Goal: Task Accomplishment & Management: Manage account settings

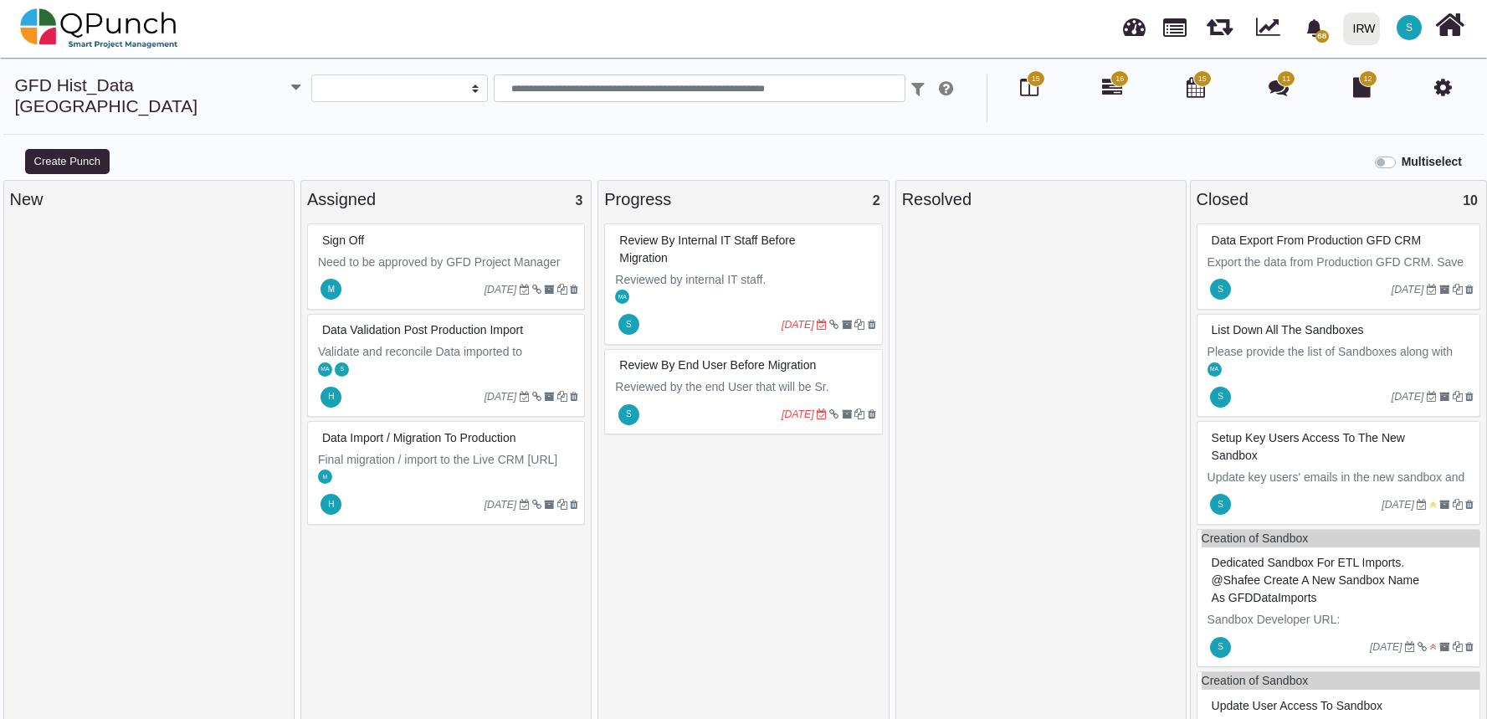
select select
click at [460, 340] on div "Data validation post production import" at bounding box center [448, 330] width 260 height 26
click at [460, 340] on div "Data validation post production import Validate and reconcile Data imported to …" at bounding box center [446, 366] width 278 height 104
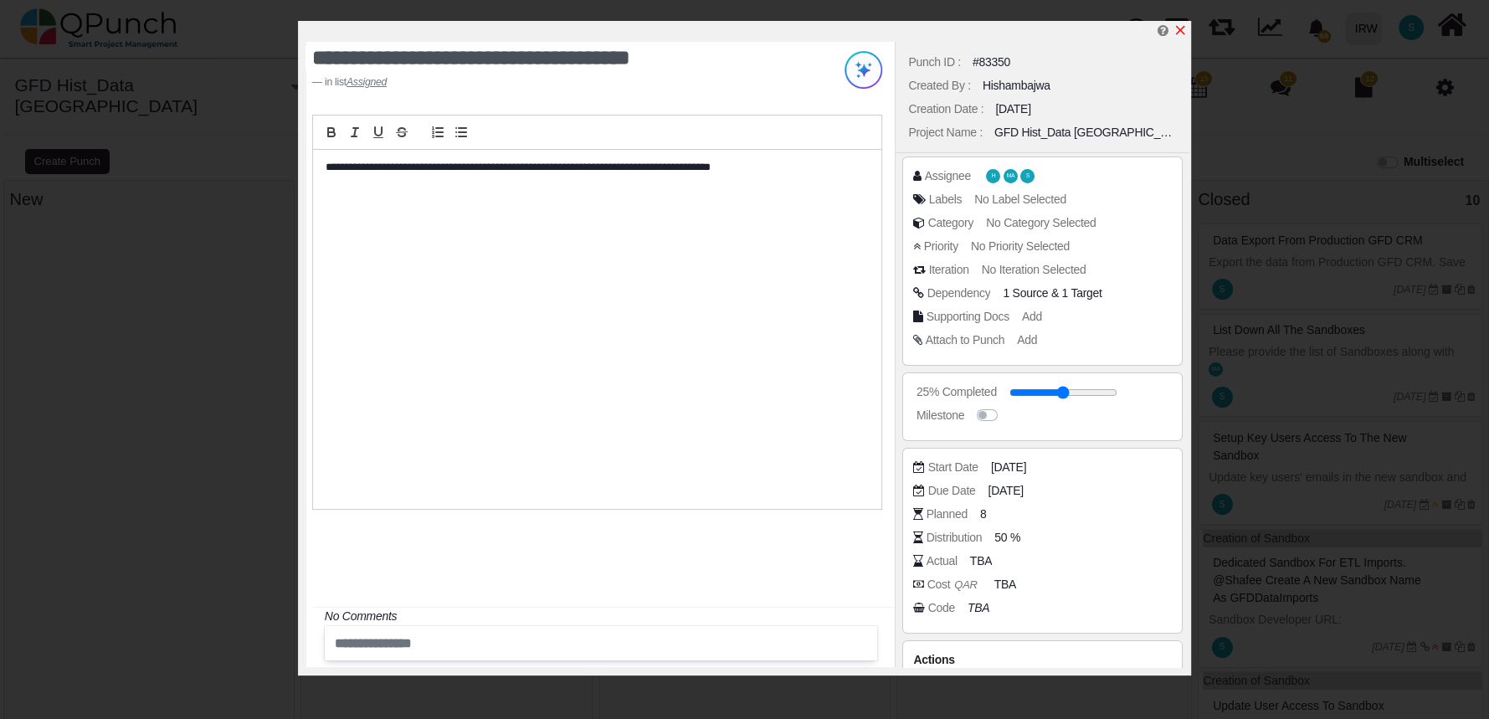
click at [1176, 28] on icon "x" at bounding box center [1180, 30] width 9 height 9
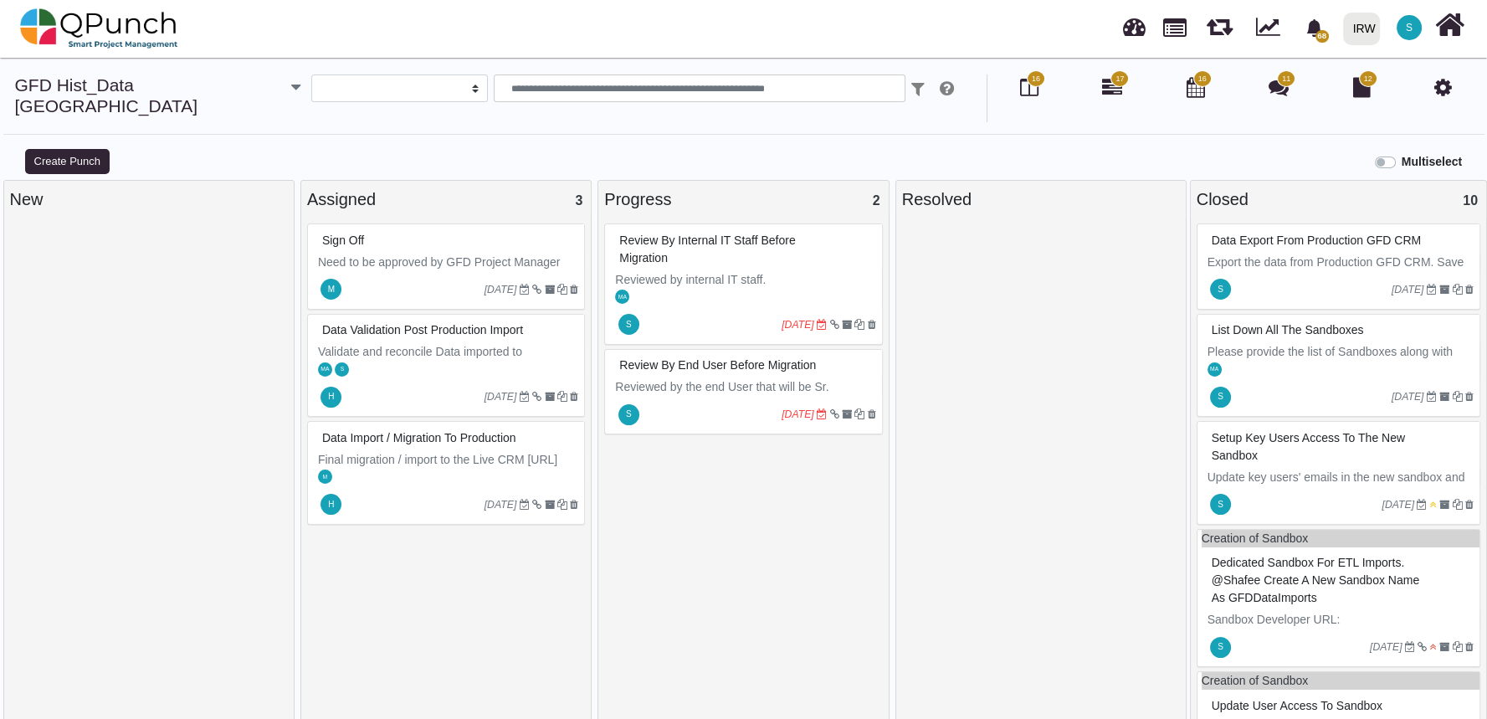
click at [731, 395] on div "S [DATE]" at bounding box center [745, 414] width 272 height 38
click at [731, 373] on div "Review by end user before Migration Reviewed by the end User that will be Sr. […" at bounding box center [743, 392] width 278 height 86
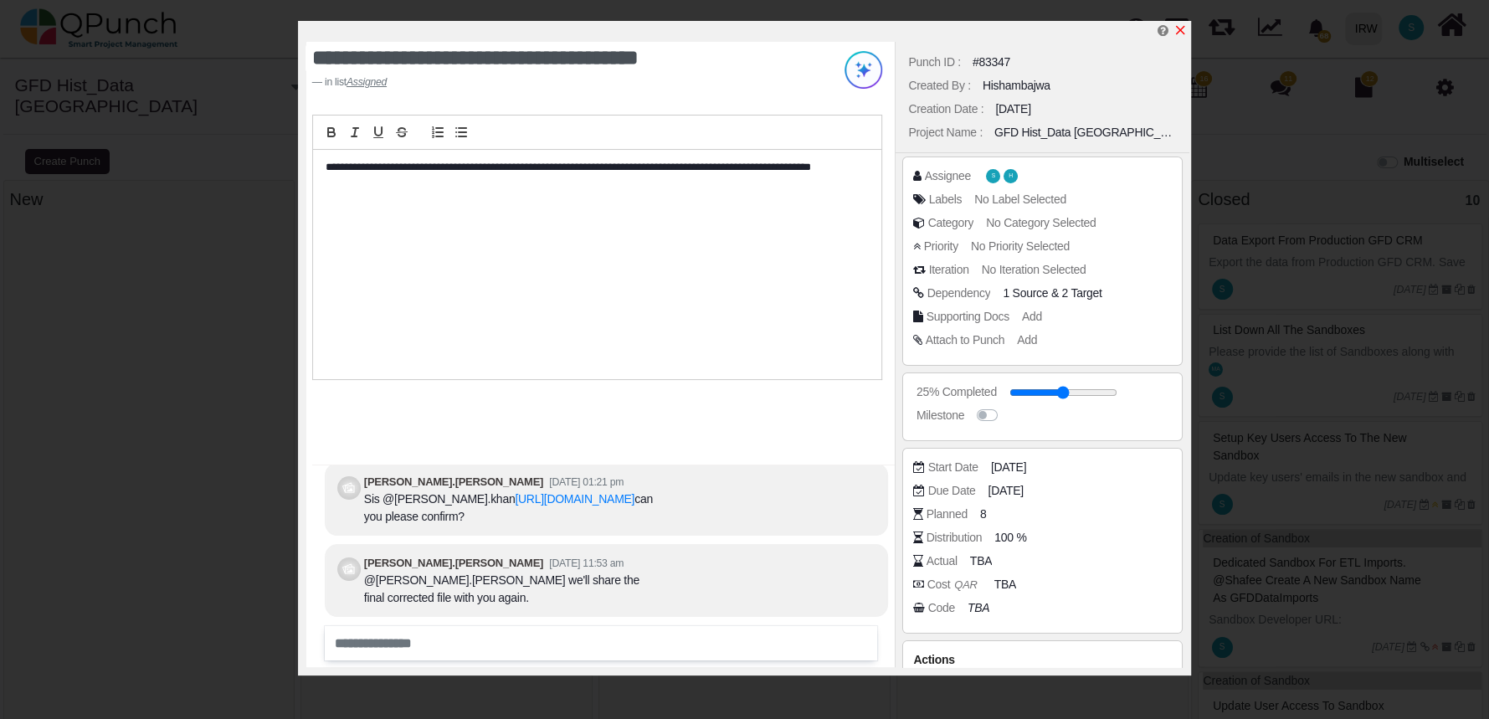
click at [1183, 25] on icon "x" at bounding box center [1179, 29] width 13 height 13
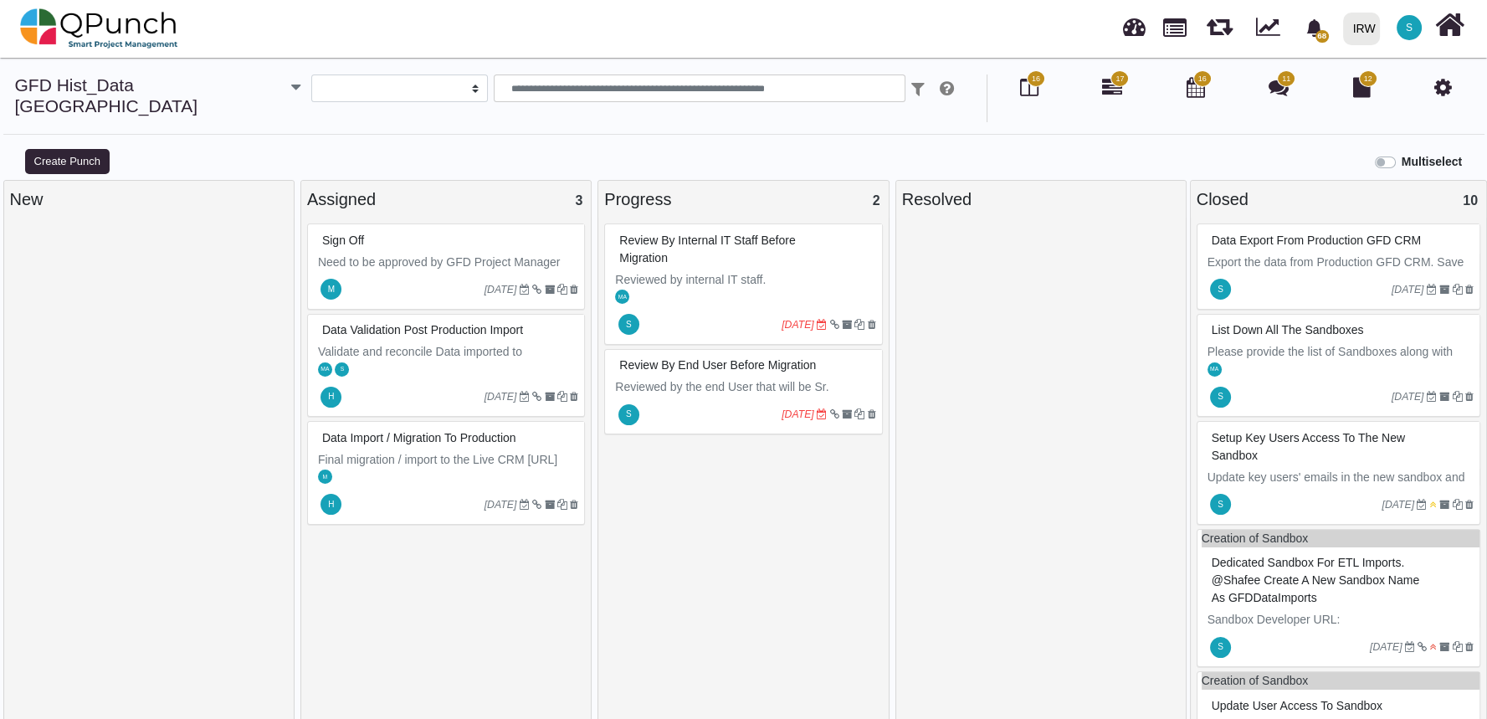
click at [705, 243] on div "Review by internal IT staff before Migration" at bounding box center [745, 250] width 260 height 44
click at [705, 243] on div "Review by internal IT staff before Migration Reviewed by internal IT staff. MA …" at bounding box center [743, 283] width 278 height 121
